Goal: Check status: Check status

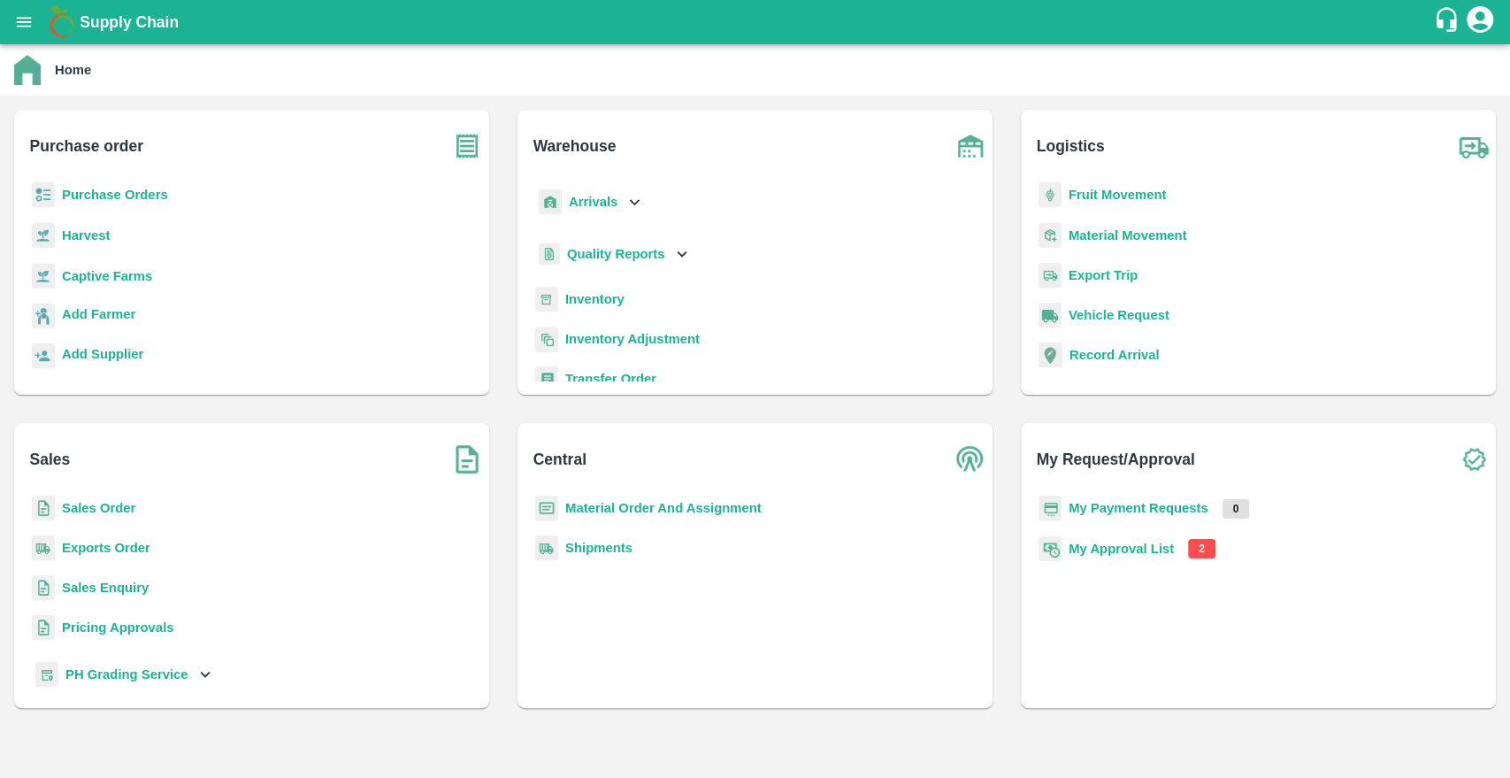
click at [106, 190] on b "Purchase Orders" at bounding box center [115, 195] width 106 height 14
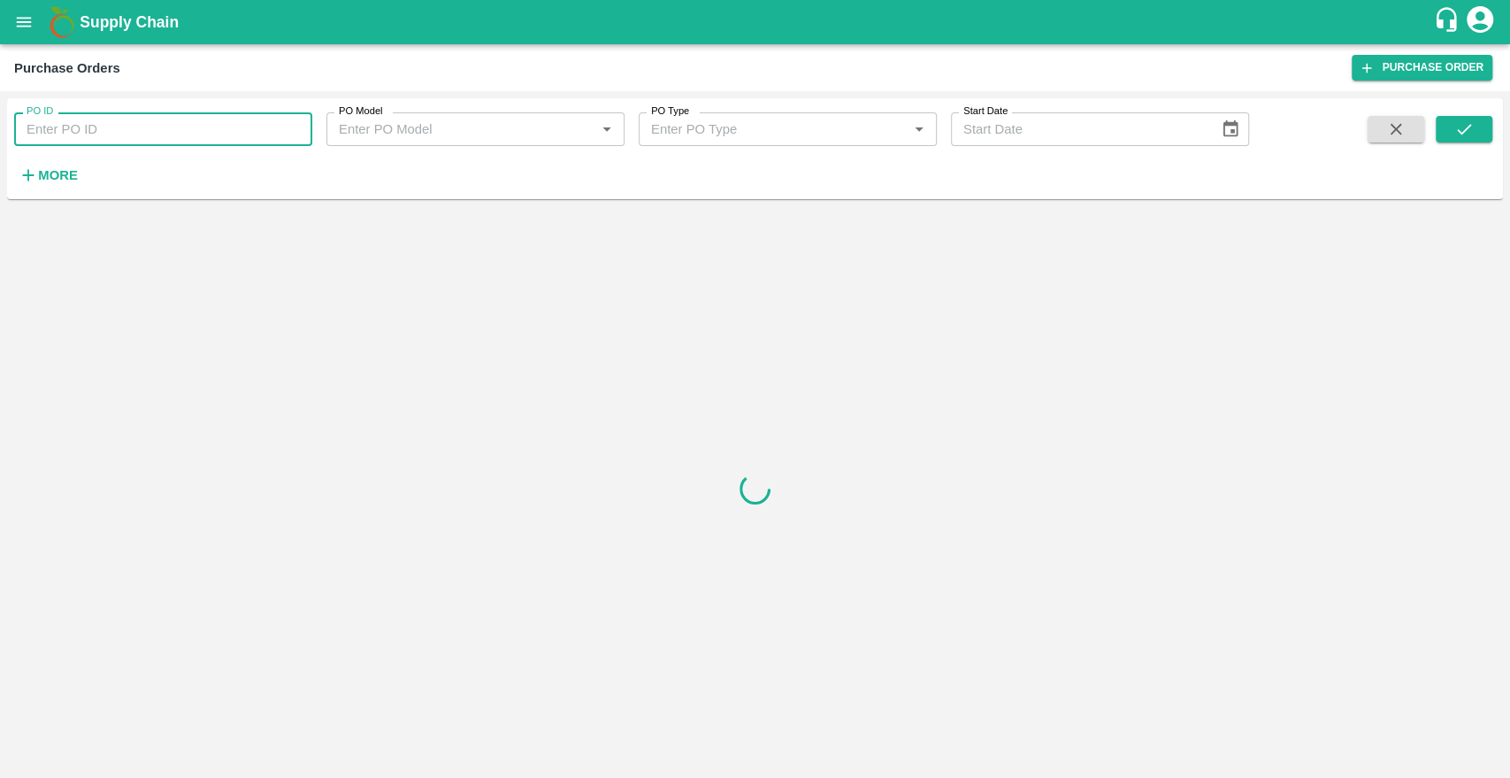
click at [127, 135] on input "PO ID" at bounding box center [163, 129] width 298 height 34
click at [1445, 128] on button "submit" at bounding box center [1464, 129] width 57 height 27
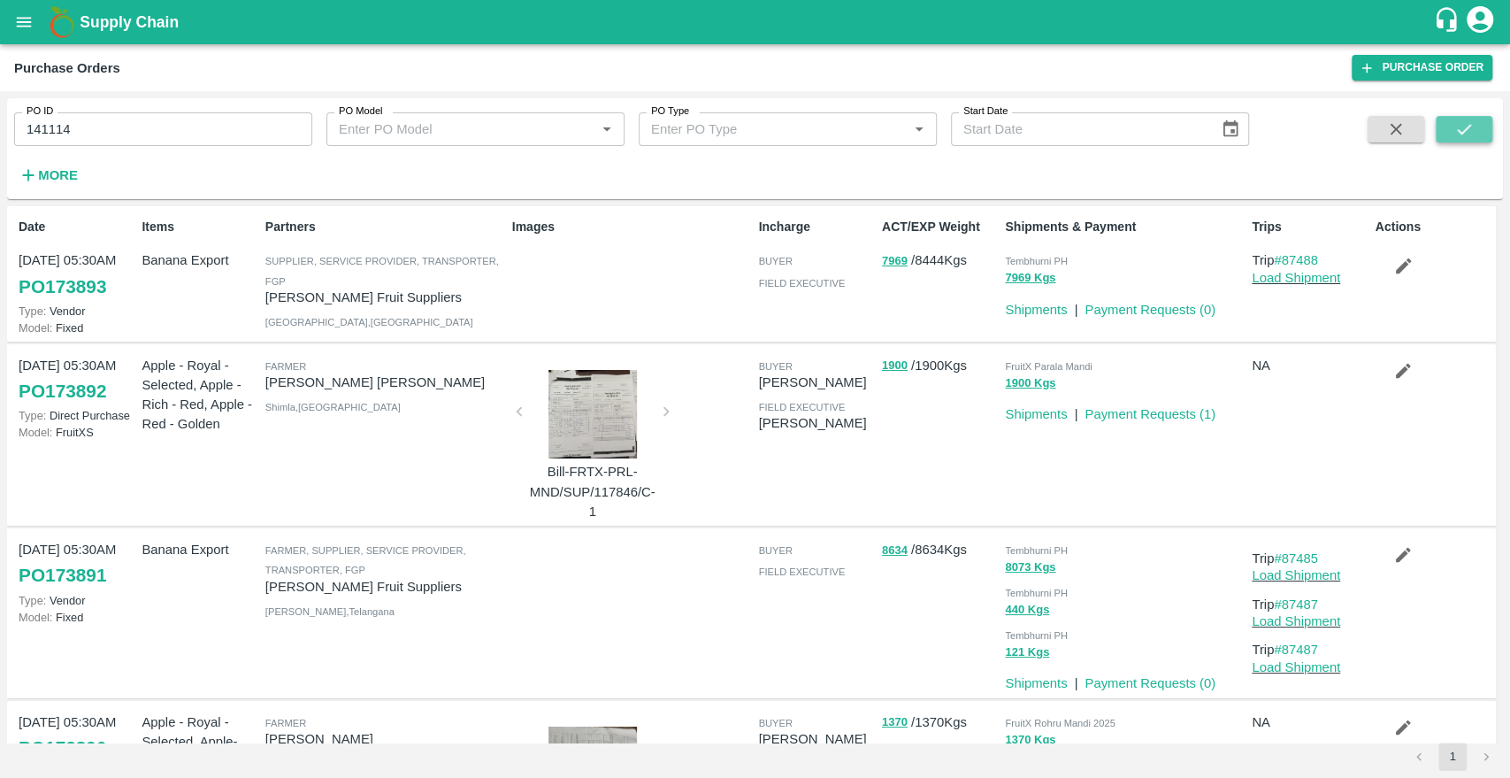
click at [1464, 133] on icon "submit" at bounding box center [1464, 128] width 19 height 19
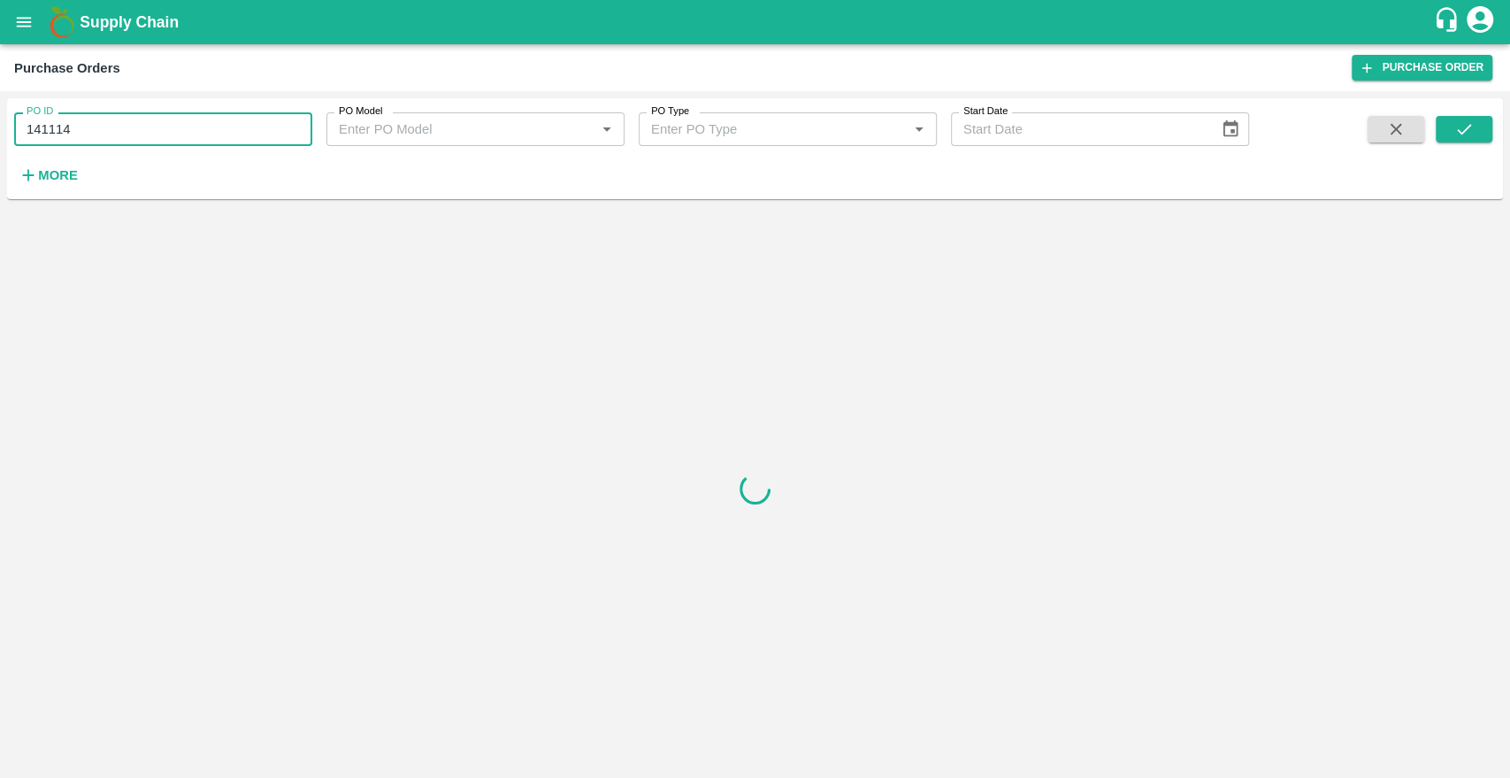
click at [120, 137] on input "141114" at bounding box center [163, 129] width 298 height 34
click at [1465, 134] on icon "submit" at bounding box center [1464, 128] width 19 height 19
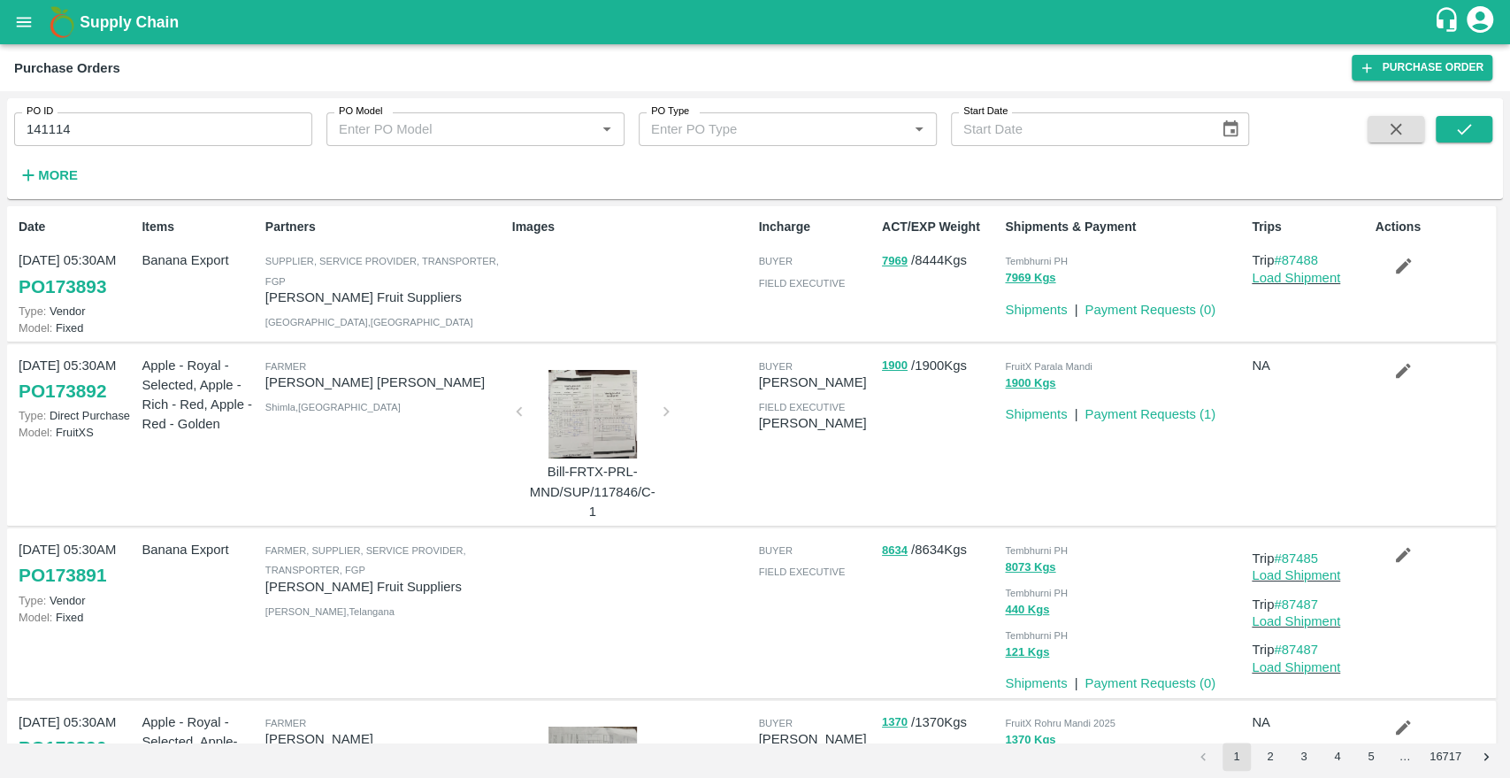
click at [172, 117] on input "141114" at bounding box center [163, 129] width 298 height 34
click at [1474, 128] on button "submit" at bounding box center [1464, 129] width 57 height 27
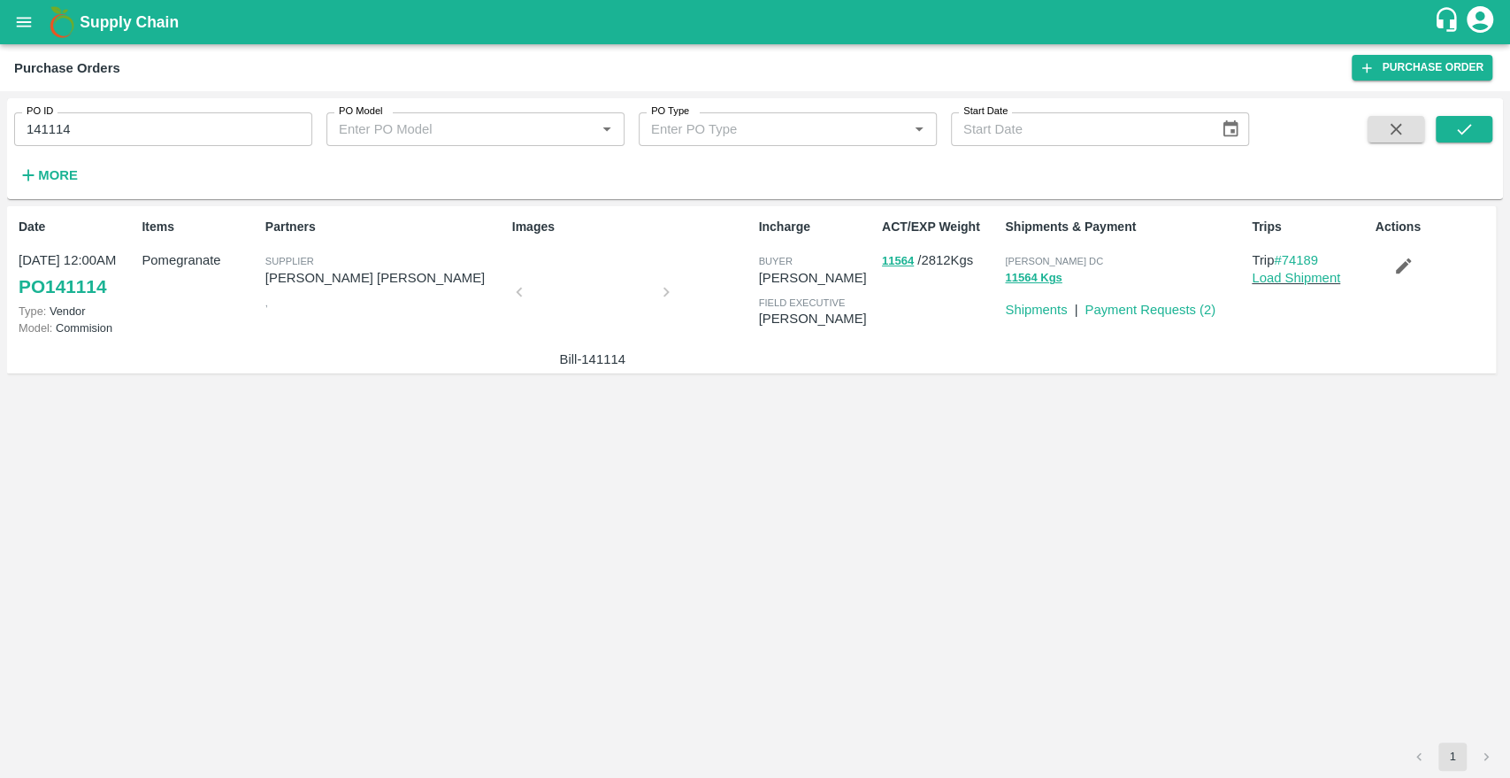
click at [171, 132] on input "141114" at bounding box center [163, 129] width 298 height 34
paste input "text"
click at [1461, 135] on icon "submit" at bounding box center [1464, 128] width 19 height 19
click at [136, 140] on input "139357" at bounding box center [163, 129] width 298 height 34
paste input "text"
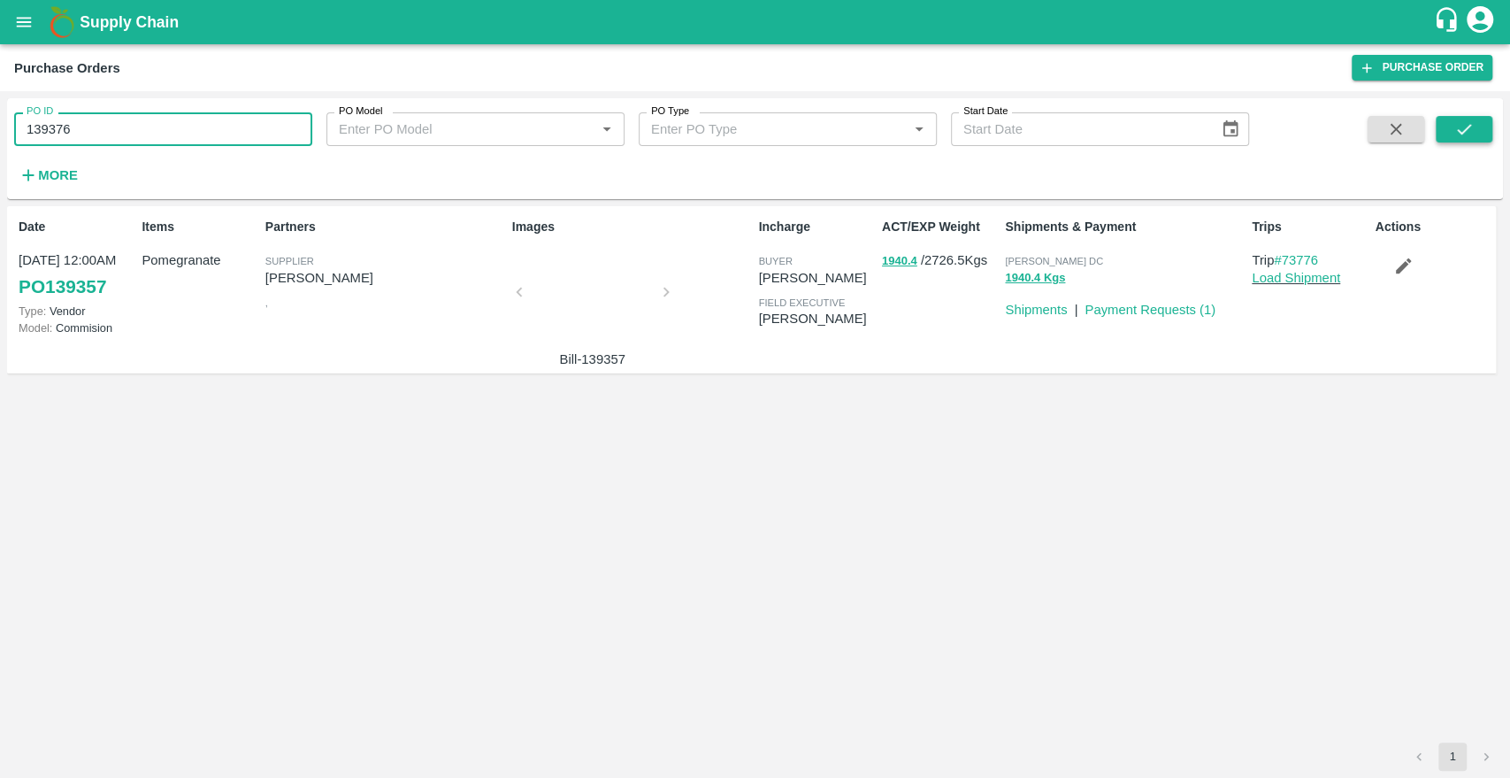
type input "139376"
click at [1465, 130] on icon "submit" at bounding box center [1464, 129] width 14 height 11
click at [1109, 312] on link "Payment Requests ( 2 )" at bounding box center [1150, 310] width 131 height 14
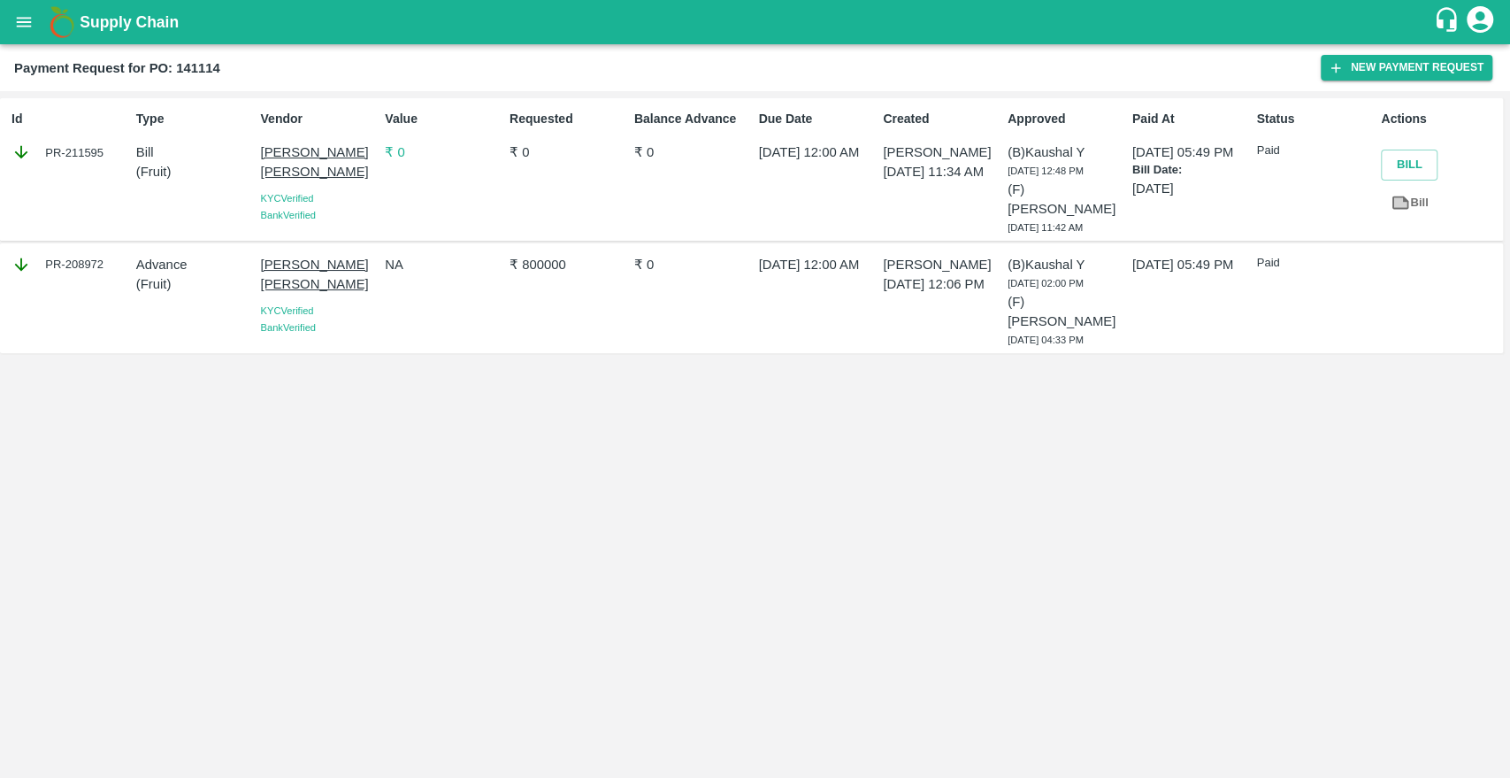
click at [184, 65] on b "Payment Request for PO: 141114" at bounding box center [117, 68] width 206 height 14
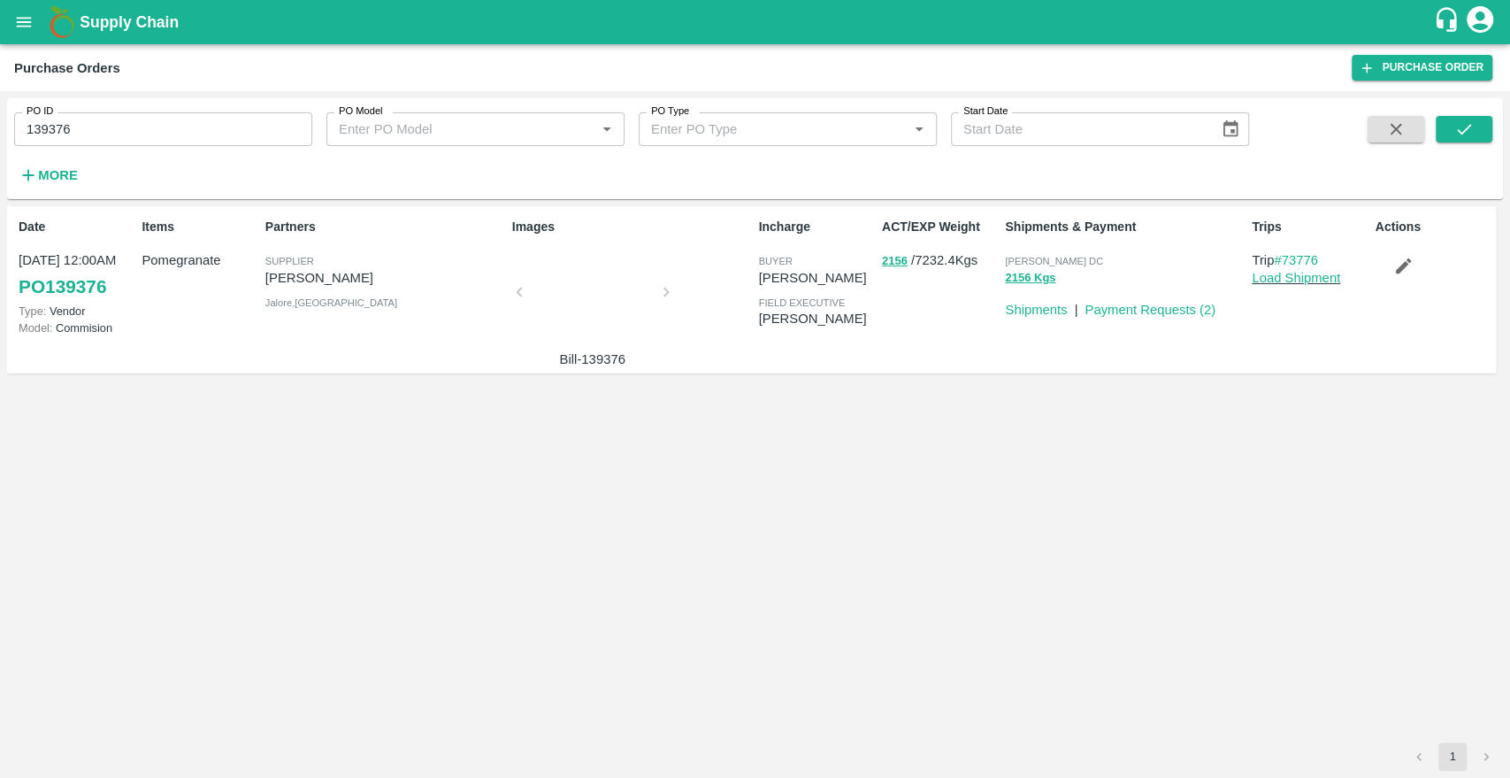
click at [149, 122] on input "139376" at bounding box center [163, 129] width 298 height 34
paste input "text"
click at [588, 312] on div at bounding box center [593, 297] width 133 height 94
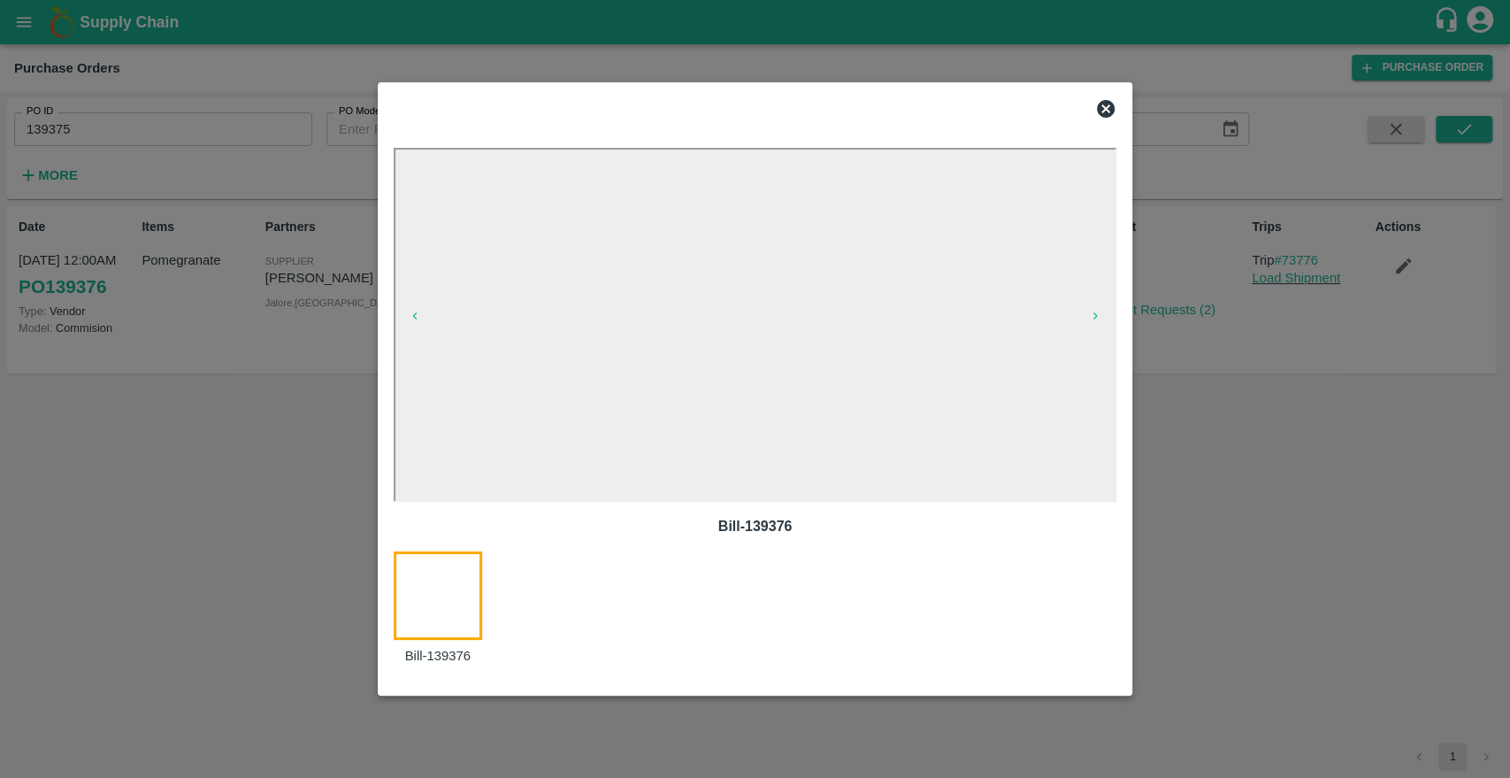
click at [1104, 111] on icon at bounding box center [1105, 108] width 21 height 21
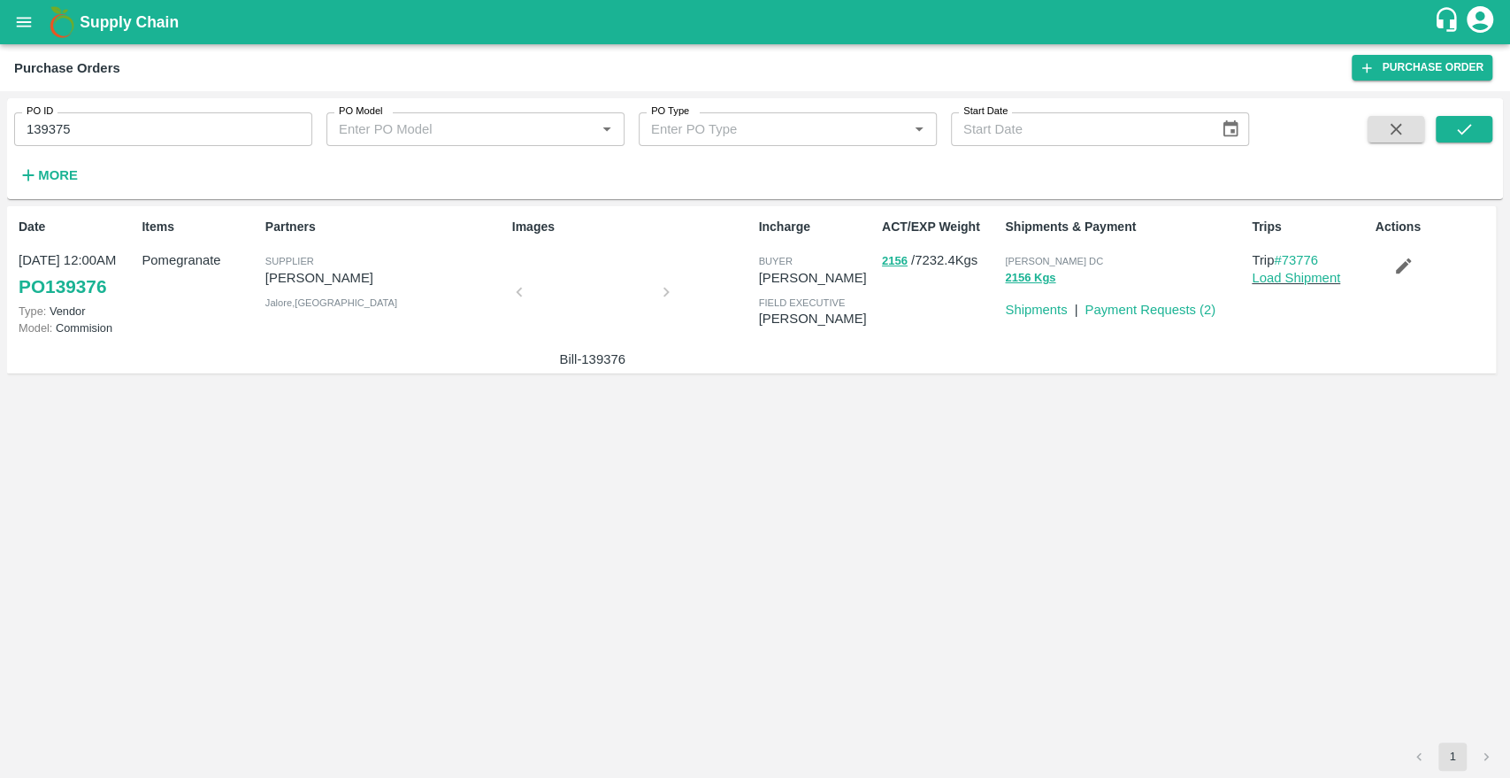
click at [50, 174] on strong "More" at bounding box center [58, 175] width 40 height 14
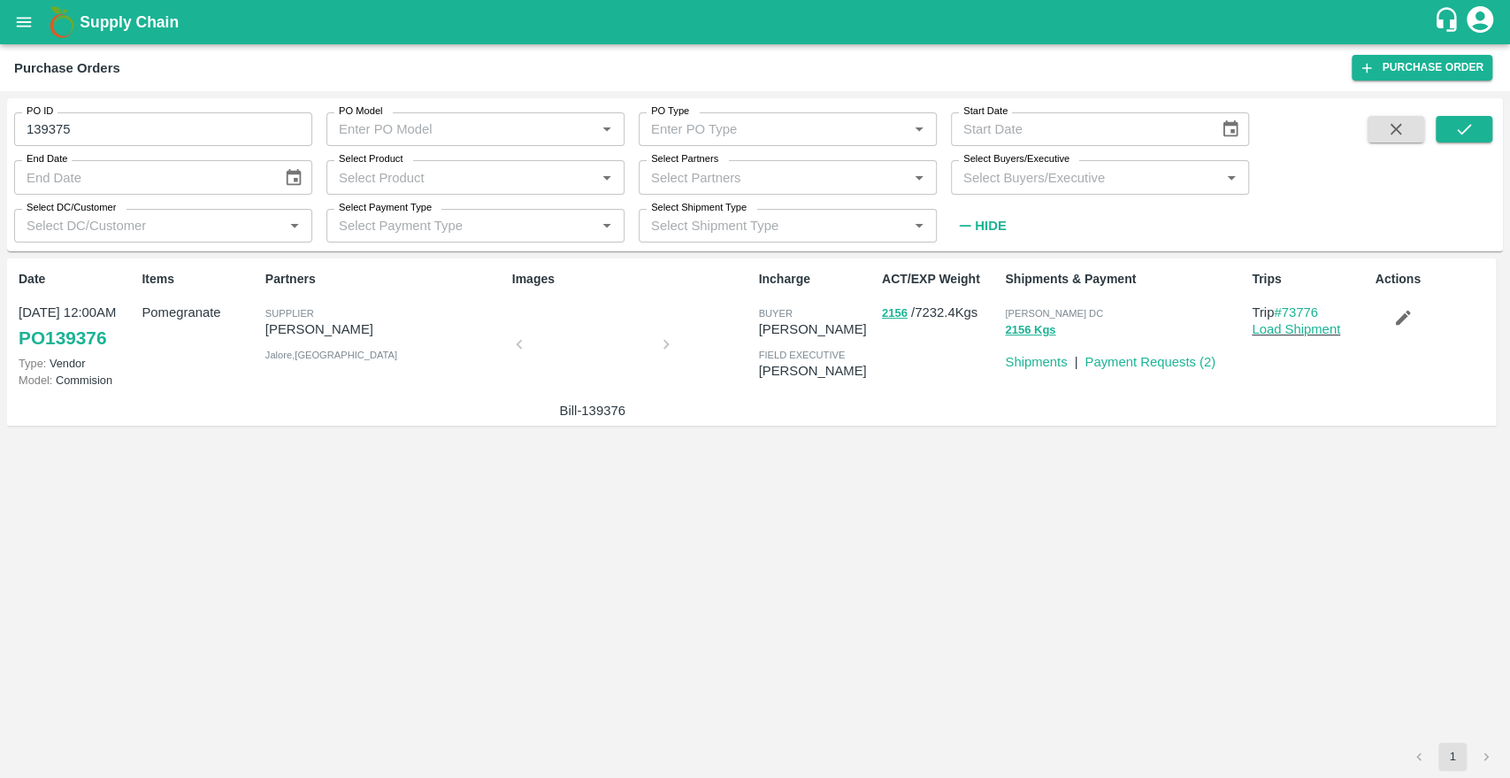
click at [142, 135] on input "139375" at bounding box center [163, 129] width 298 height 34
type input "139375"
click at [667, 159] on label "Select Partners" at bounding box center [684, 159] width 67 height 14
click at [667, 165] on input "Select Partners" at bounding box center [773, 176] width 258 height 23
type input "pittala m"
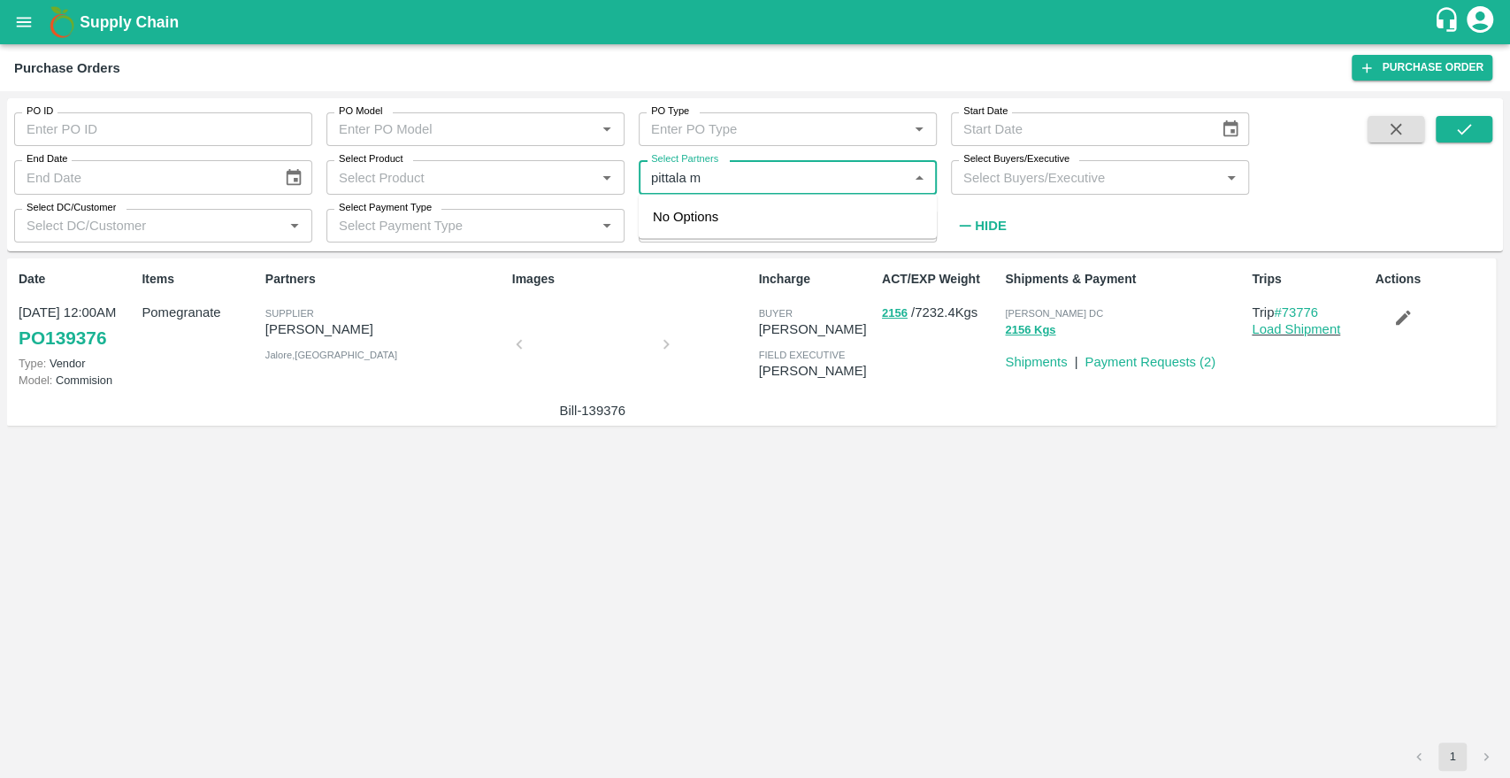
type input "139376"
type input "ohan"
click at [678, 219] on input "checkbox" at bounding box center [677, 226] width 35 height 35
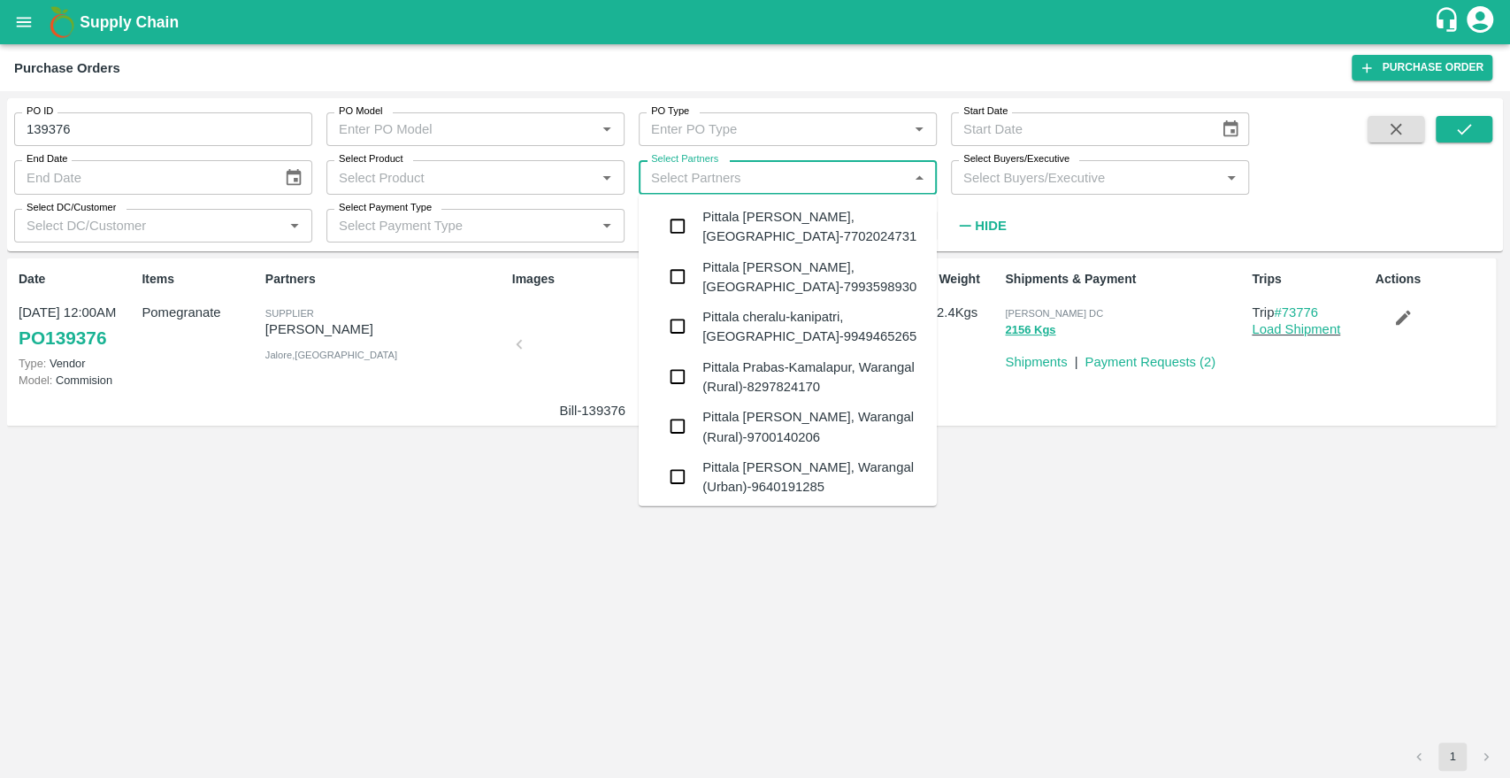
click at [807, 172] on input "Select Partners" at bounding box center [773, 176] width 258 height 23
click at [196, 138] on input "139376" at bounding box center [163, 129] width 298 height 34
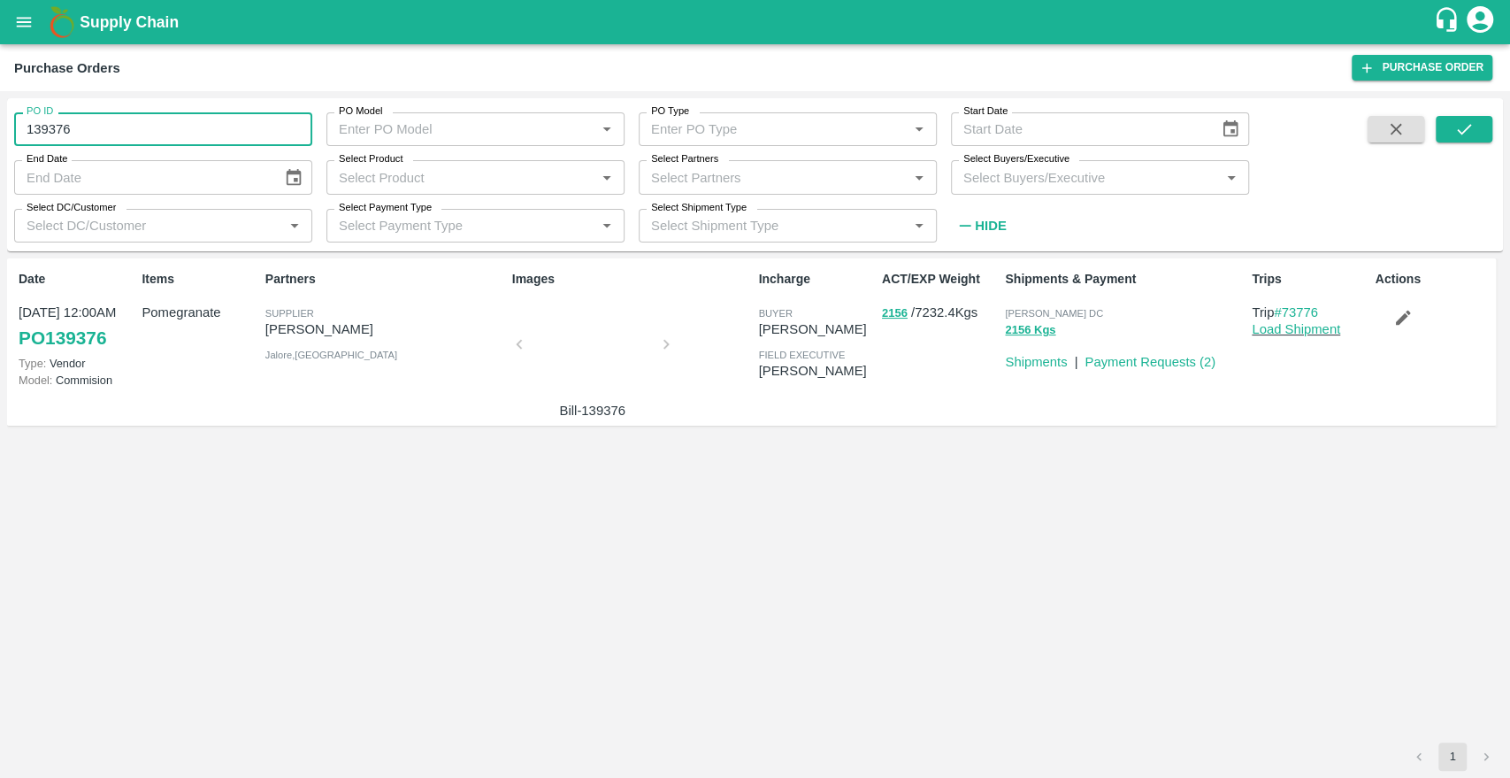
type input "139376"
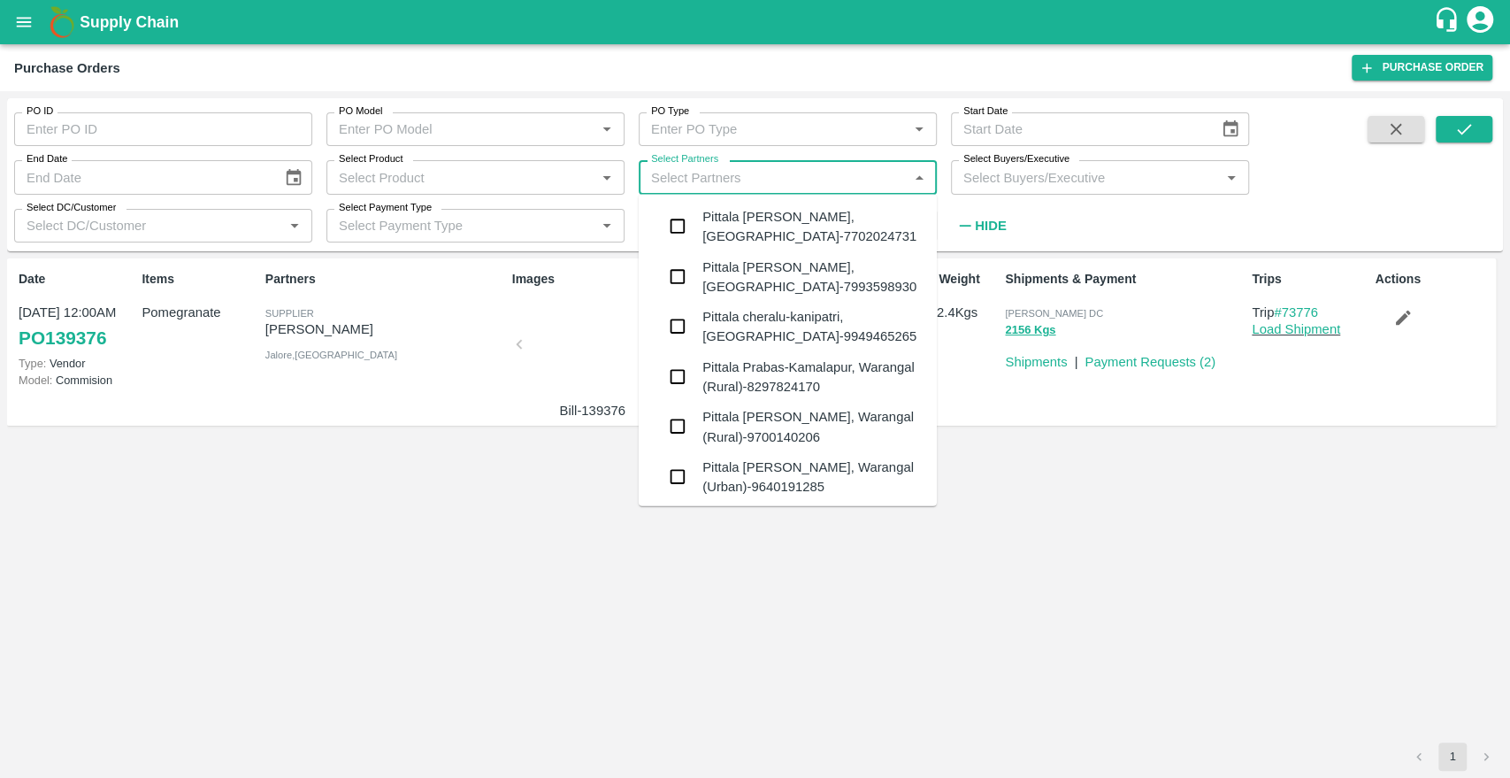
click at [801, 169] on input "Select Partners" at bounding box center [773, 176] width 258 height 23
type input "pittala"
type input "139376"
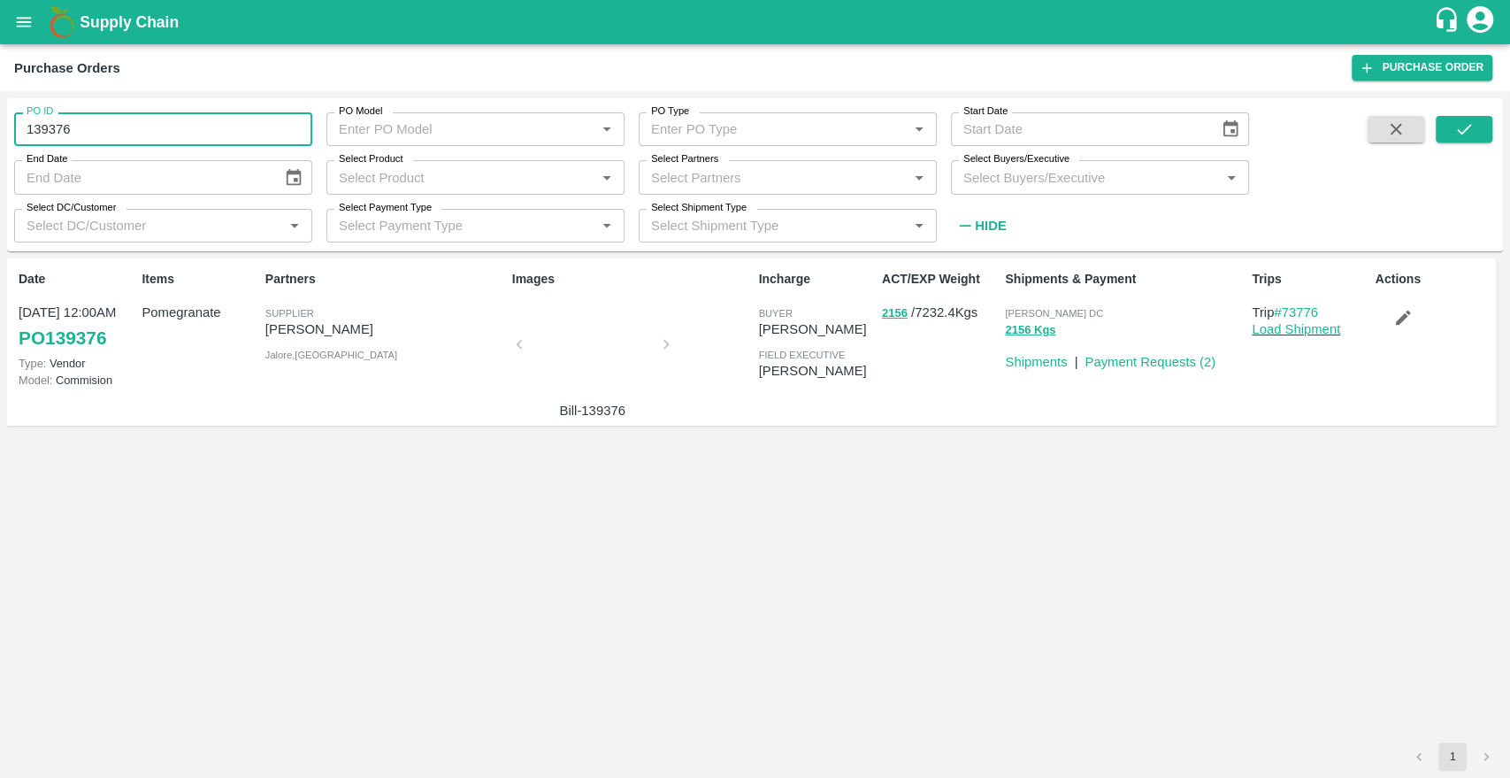
click at [204, 124] on input "139376" at bounding box center [163, 129] width 298 height 34
click at [1470, 123] on icon "submit" at bounding box center [1464, 128] width 19 height 19
